Goal: Task Accomplishment & Management: Complete application form

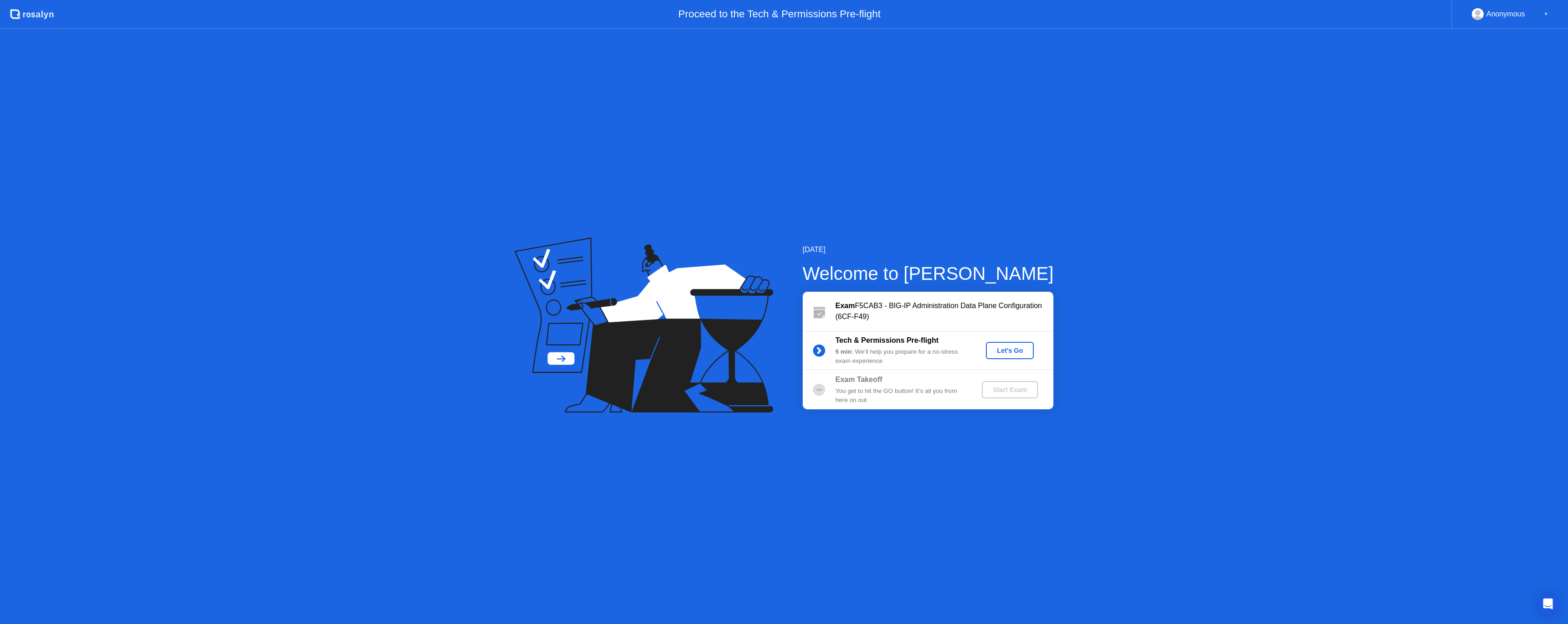
click at [1199, 138] on div "[DATE] Welcome to [PERSON_NAME] Exam F5CAB3 - BIG-IP Administration Data Plane …" at bounding box center [784, 326] width 1568 height 595
click at [1004, 350] on div "Let's Go" at bounding box center [1010, 351] width 41 height 7
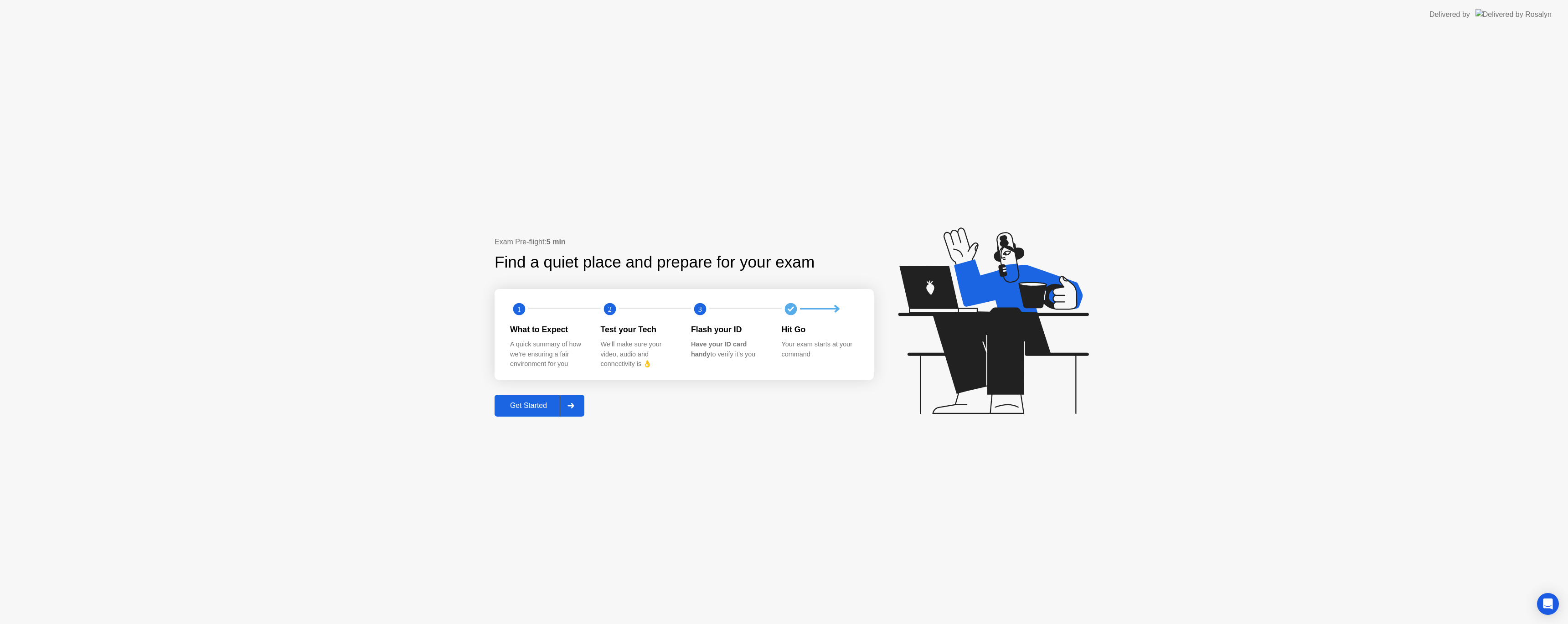
click at [574, 405] on icon at bounding box center [570, 405] width 6 height 5
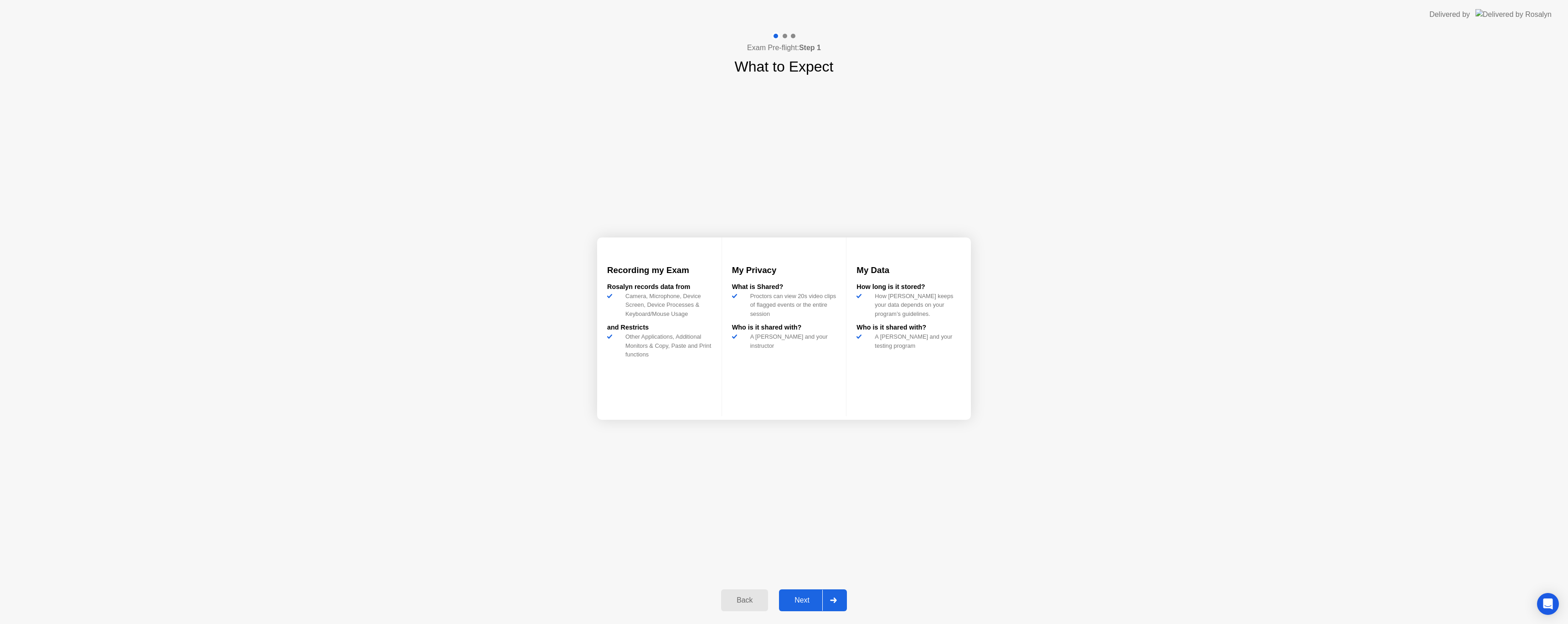
click at [801, 597] on div "Next" at bounding box center [802, 600] width 41 height 8
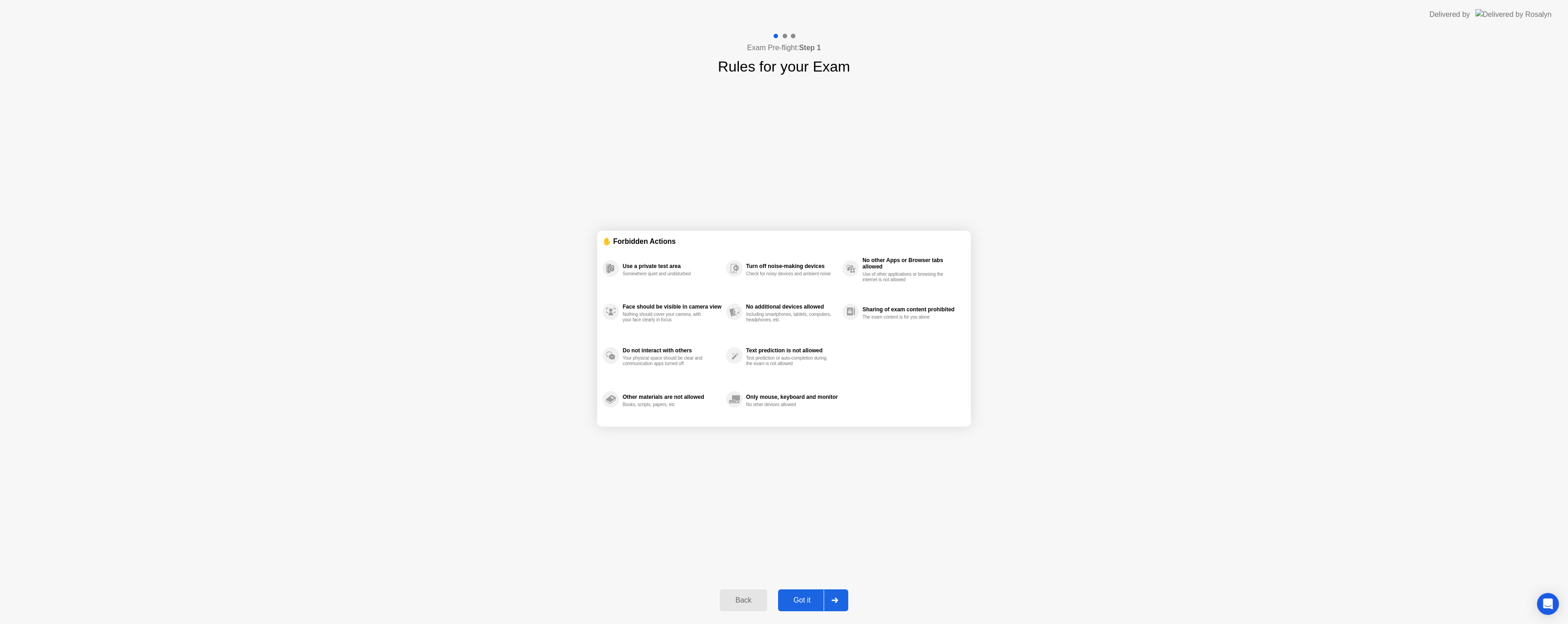
click at [799, 600] on div "Got it" at bounding box center [802, 600] width 43 height 8
select select "**********"
select select "*******"
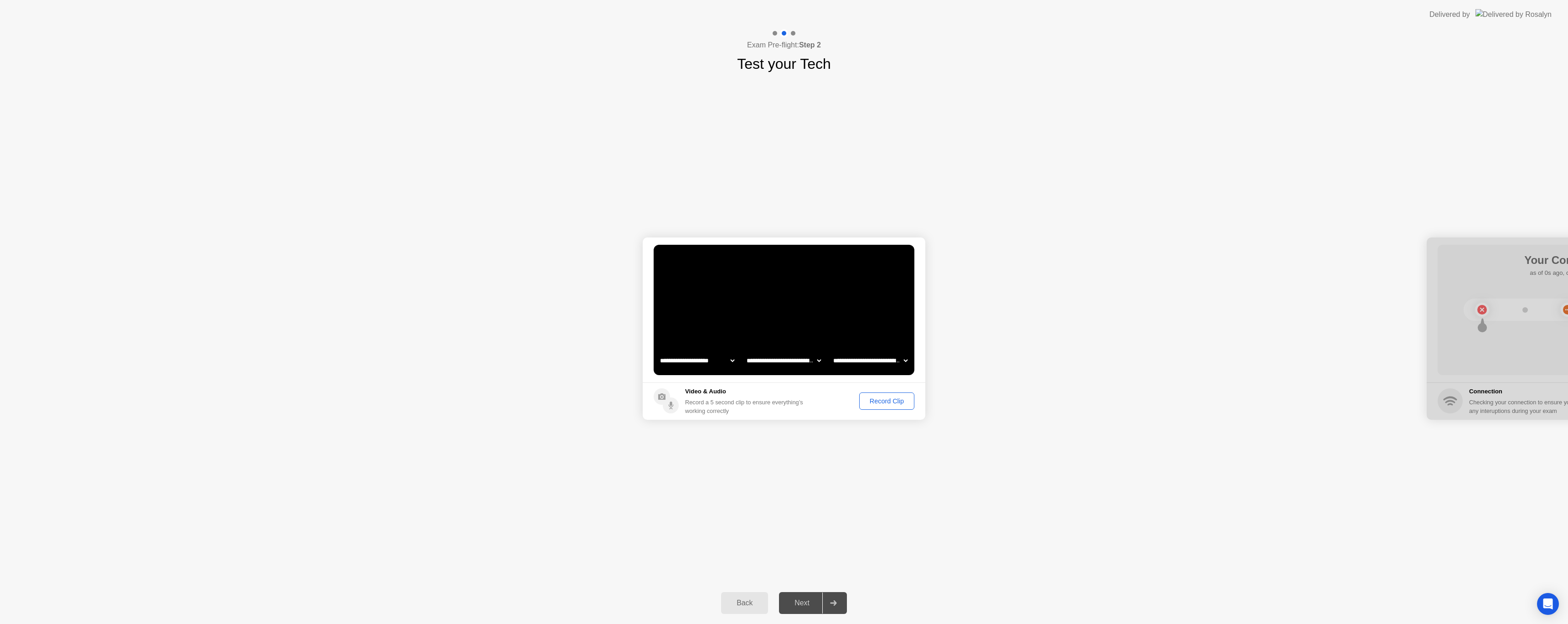
click at [905, 361] on select "**********" at bounding box center [870, 360] width 78 height 18
click at [878, 400] on div "Record Clip" at bounding box center [887, 401] width 49 height 7
click at [802, 605] on div "Next" at bounding box center [802, 603] width 41 height 8
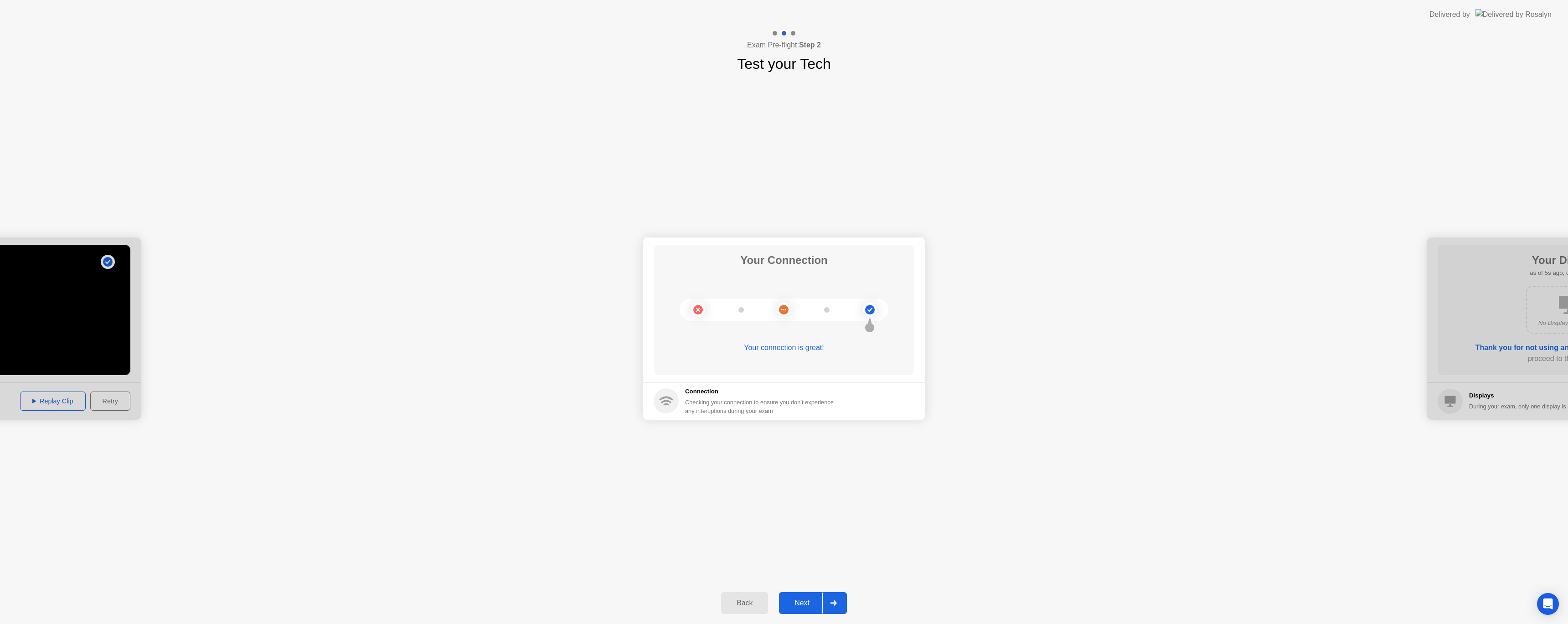
click at [796, 603] on div "Next" at bounding box center [802, 603] width 41 height 8
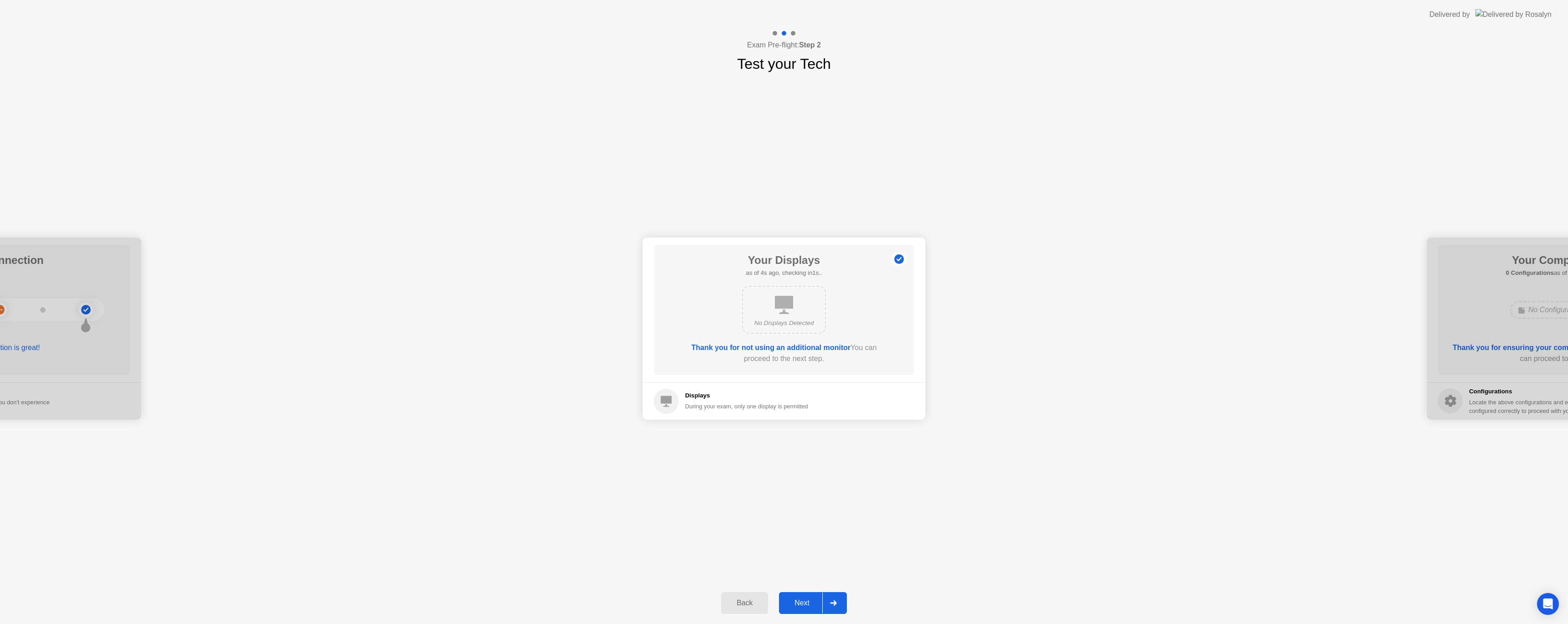
click at [797, 603] on div "Next" at bounding box center [802, 603] width 41 height 8
click at [799, 601] on div "Next" at bounding box center [802, 603] width 41 height 8
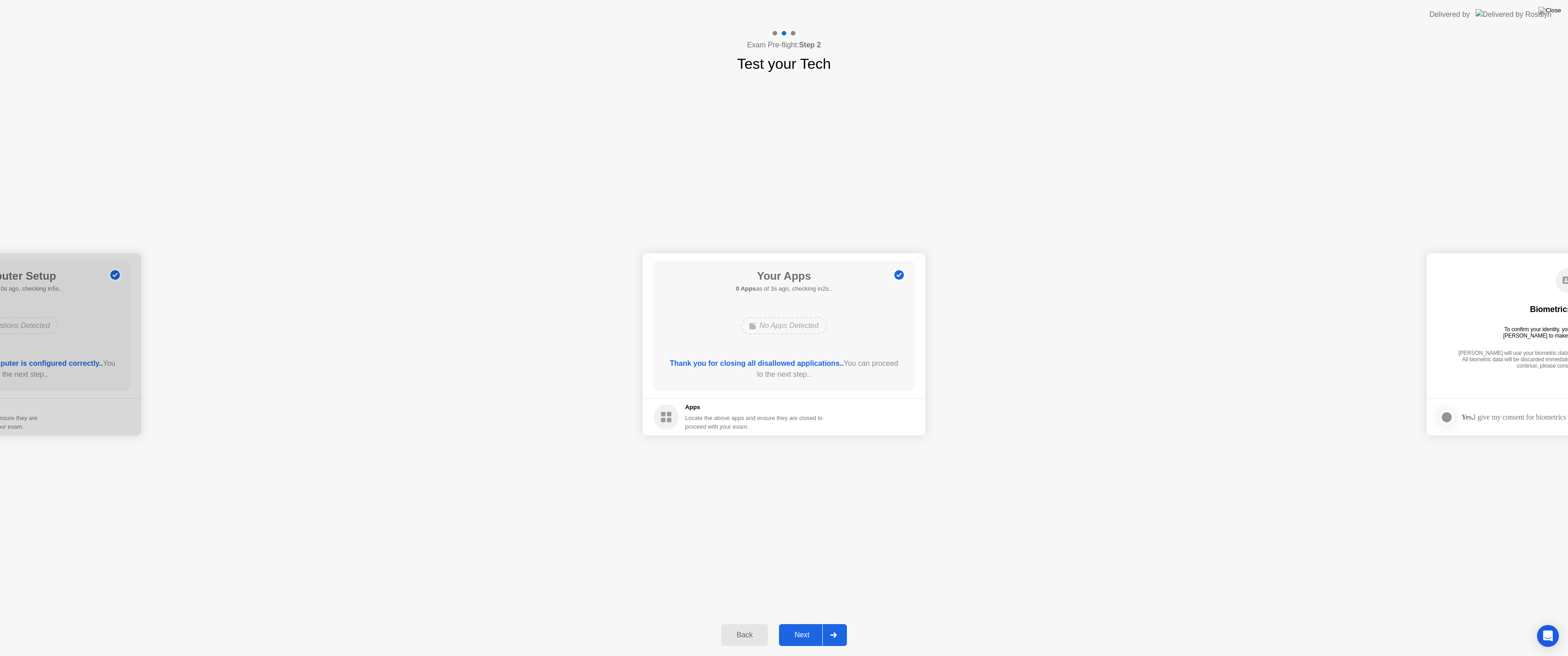
click at [805, 623] on div "Next" at bounding box center [802, 635] width 41 height 8
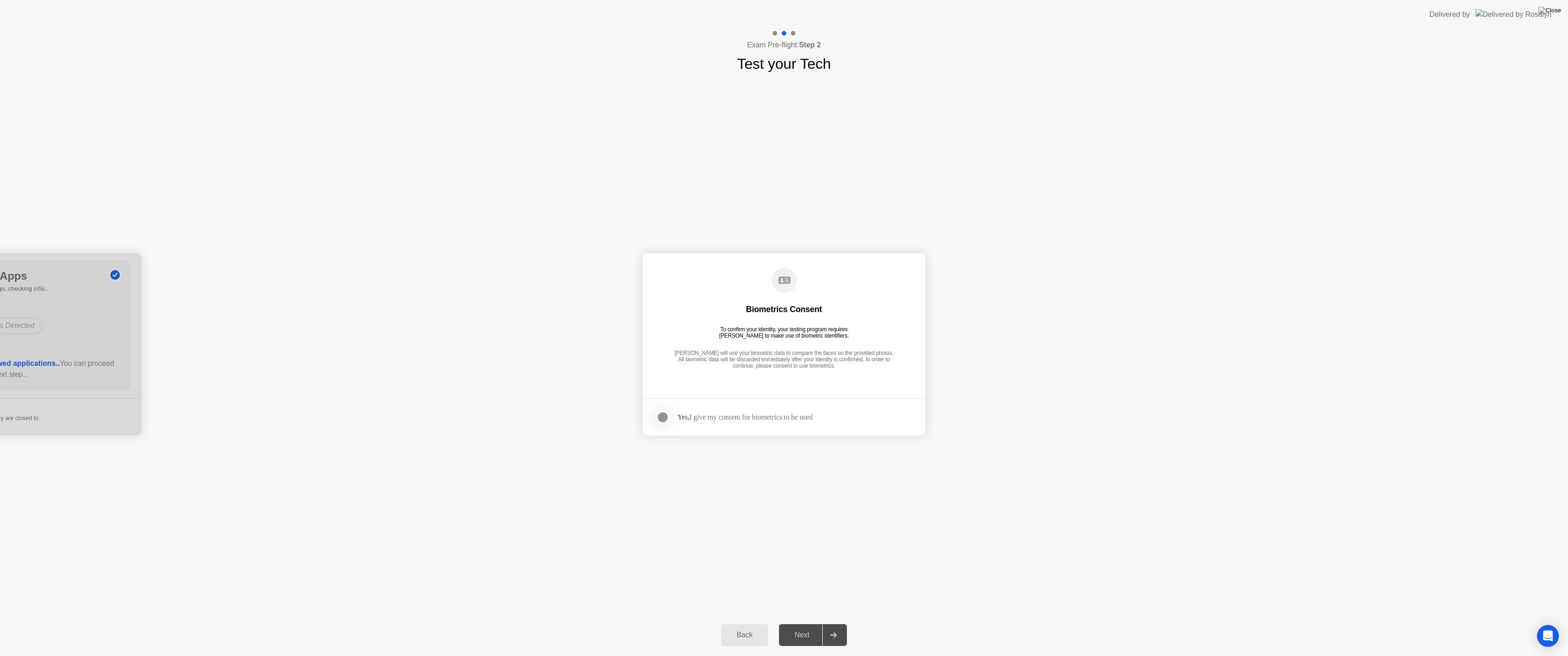
click at [665, 419] on div at bounding box center [663, 417] width 11 height 11
click at [803, 623] on div "Next" at bounding box center [802, 635] width 41 height 8
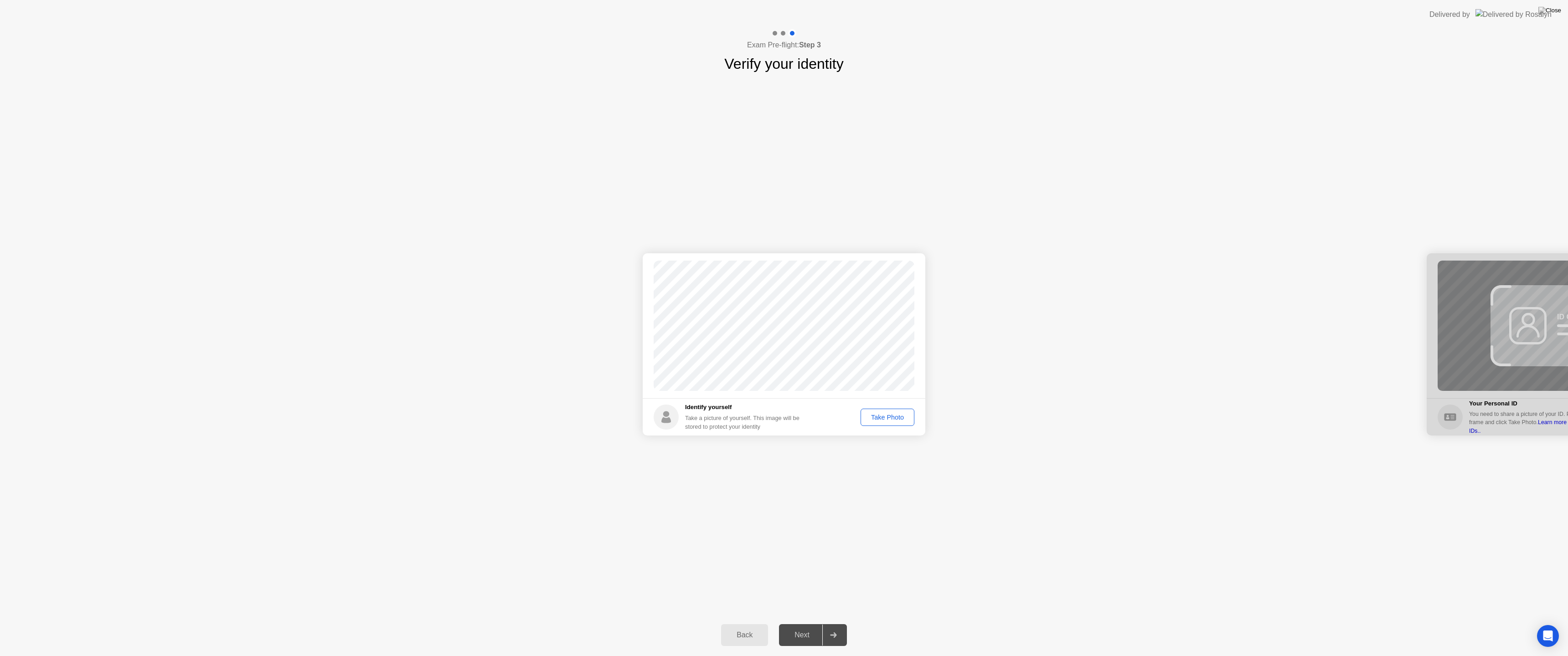
click at [878, 414] on div "Take Photo" at bounding box center [887, 417] width 47 height 7
click at [805, 623] on div "Next" at bounding box center [802, 635] width 41 height 8
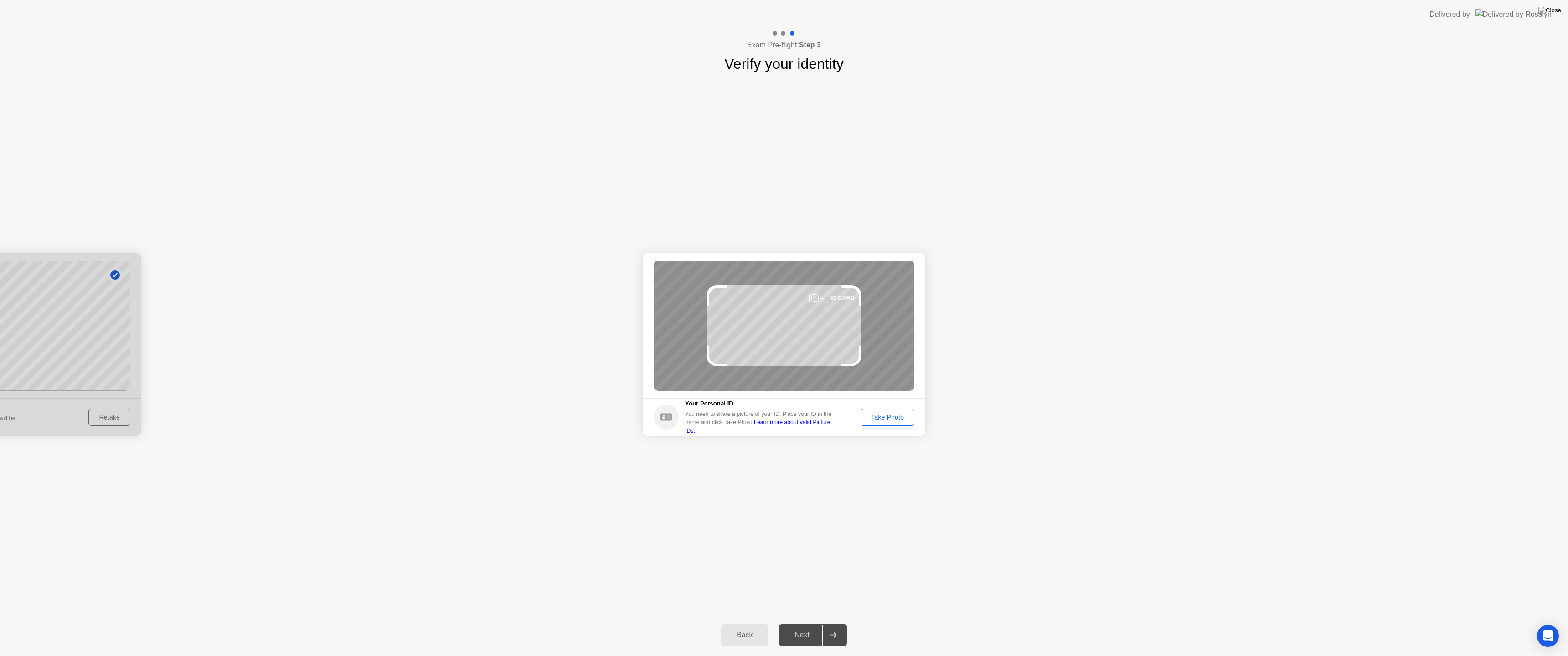
click at [884, 417] on div "Take Photo" at bounding box center [887, 417] width 47 height 7
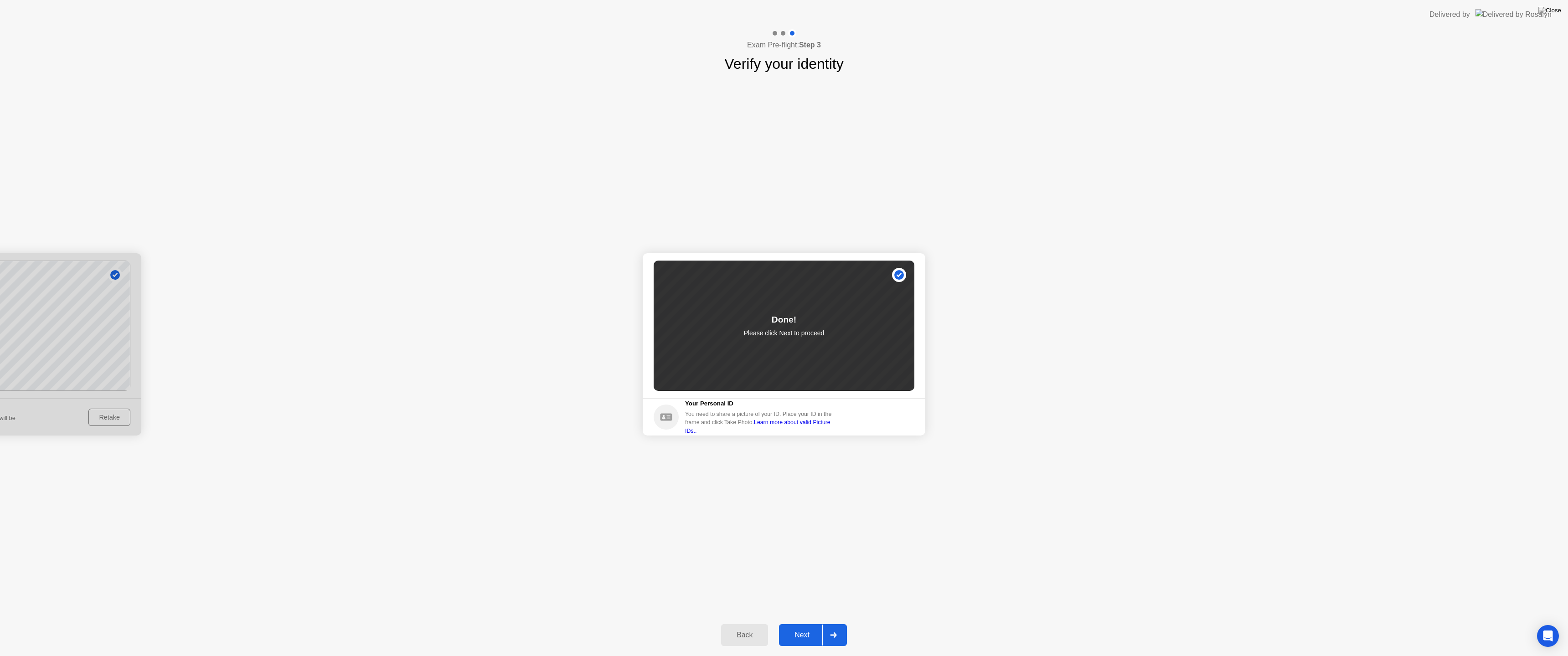
click at [807, 623] on div "Next" at bounding box center [802, 635] width 41 height 8
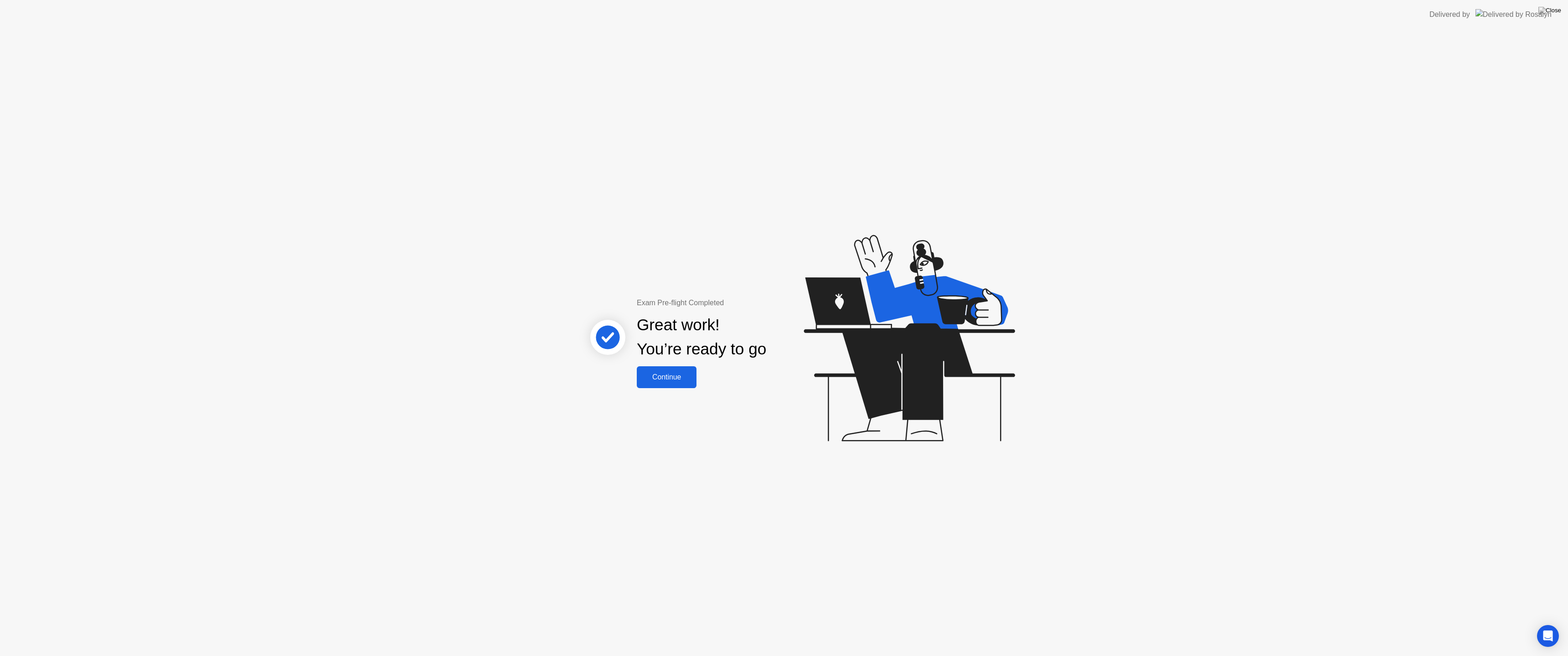
click at [679, 376] on div "Continue" at bounding box center [667, 377] width 54 height 8
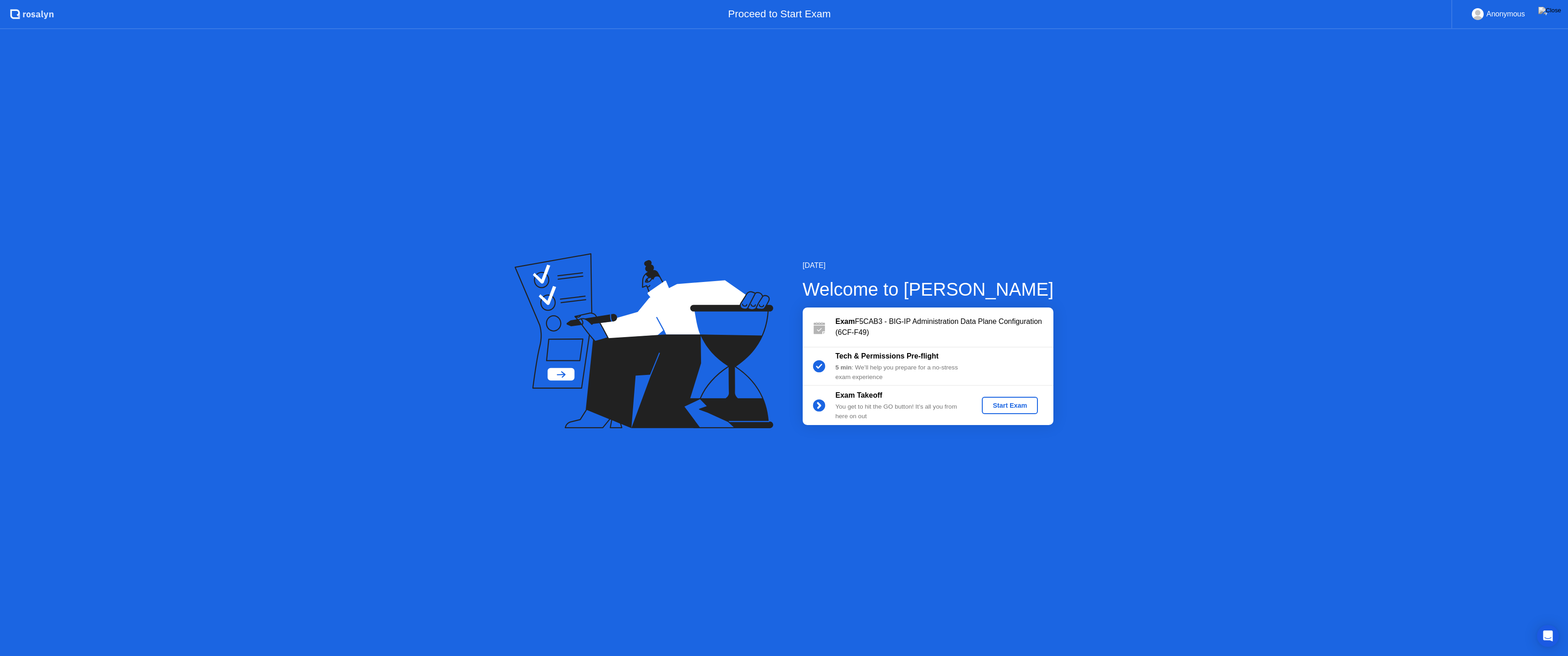
click at [999, 407] on div "Start Exam" at bounding box center [1010, 405] width 49 height 7
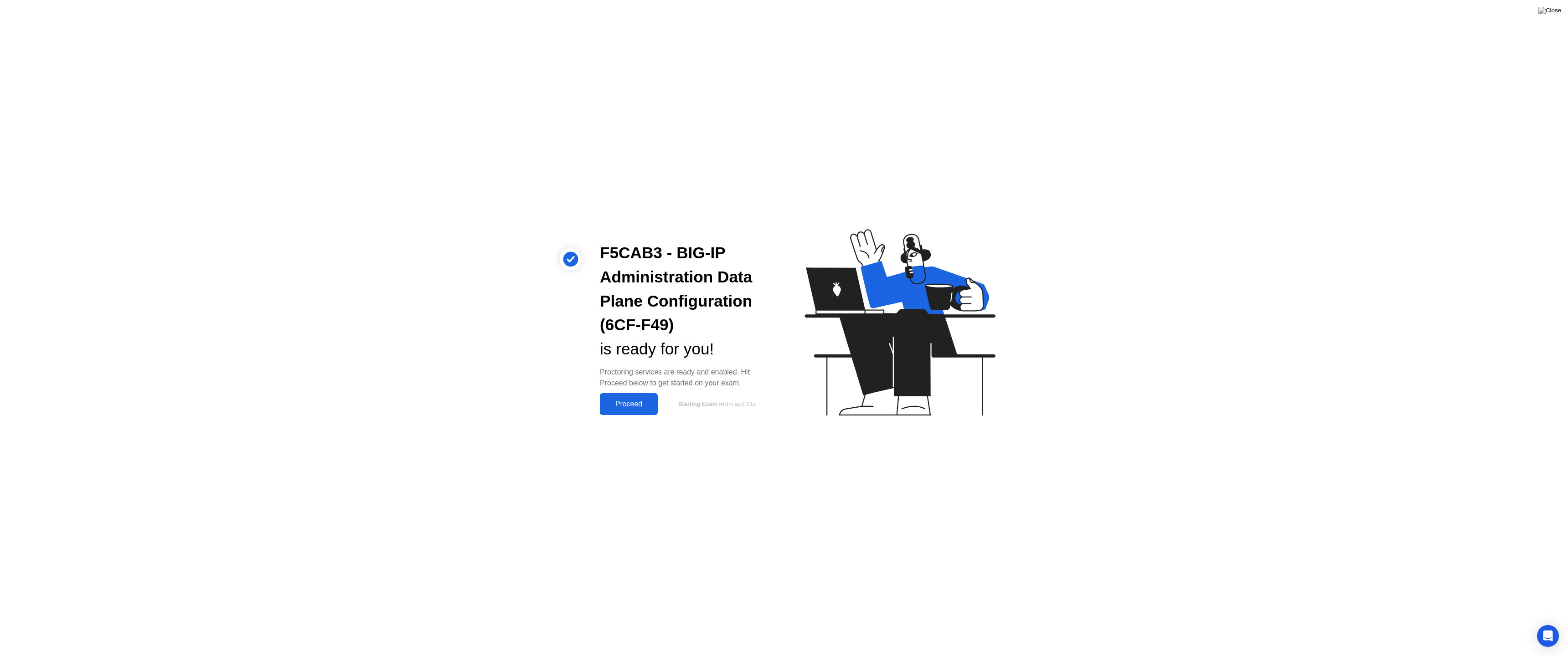
click at [625, 403] on div "Proceed" at bounding box center [629, 403] width 52 height 8
